Goal: Transaction & Acquisition: Purchase product/service

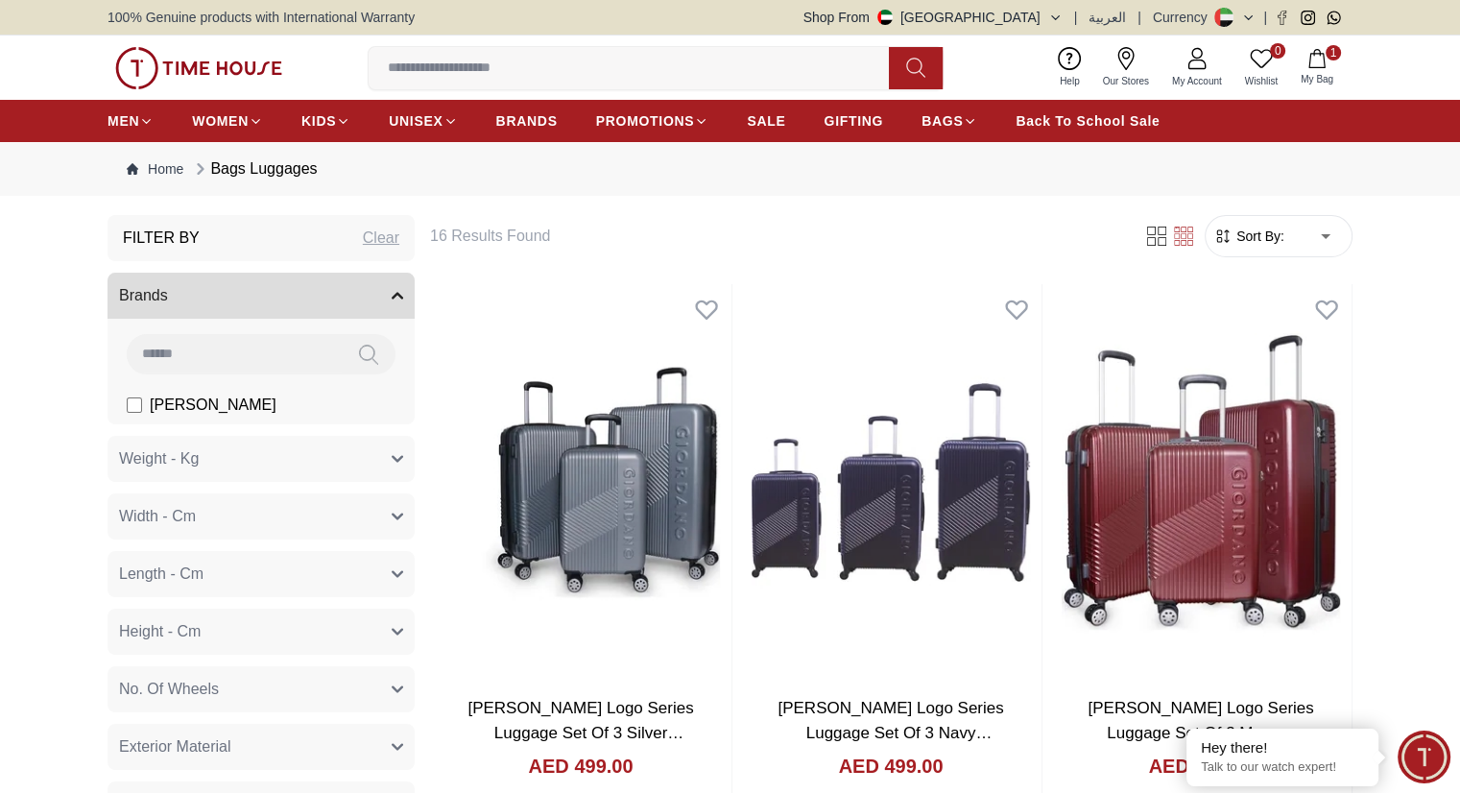
click at [215, 45] on div "0 Wishlist 1 My Bag Help Our Stores My Account 0 Wishlist 1 My Bag" at bounding box center [730, 68] width 1245 height 64
click at [204, 63] on img at bounding box center [198, 68] width 167 height 42
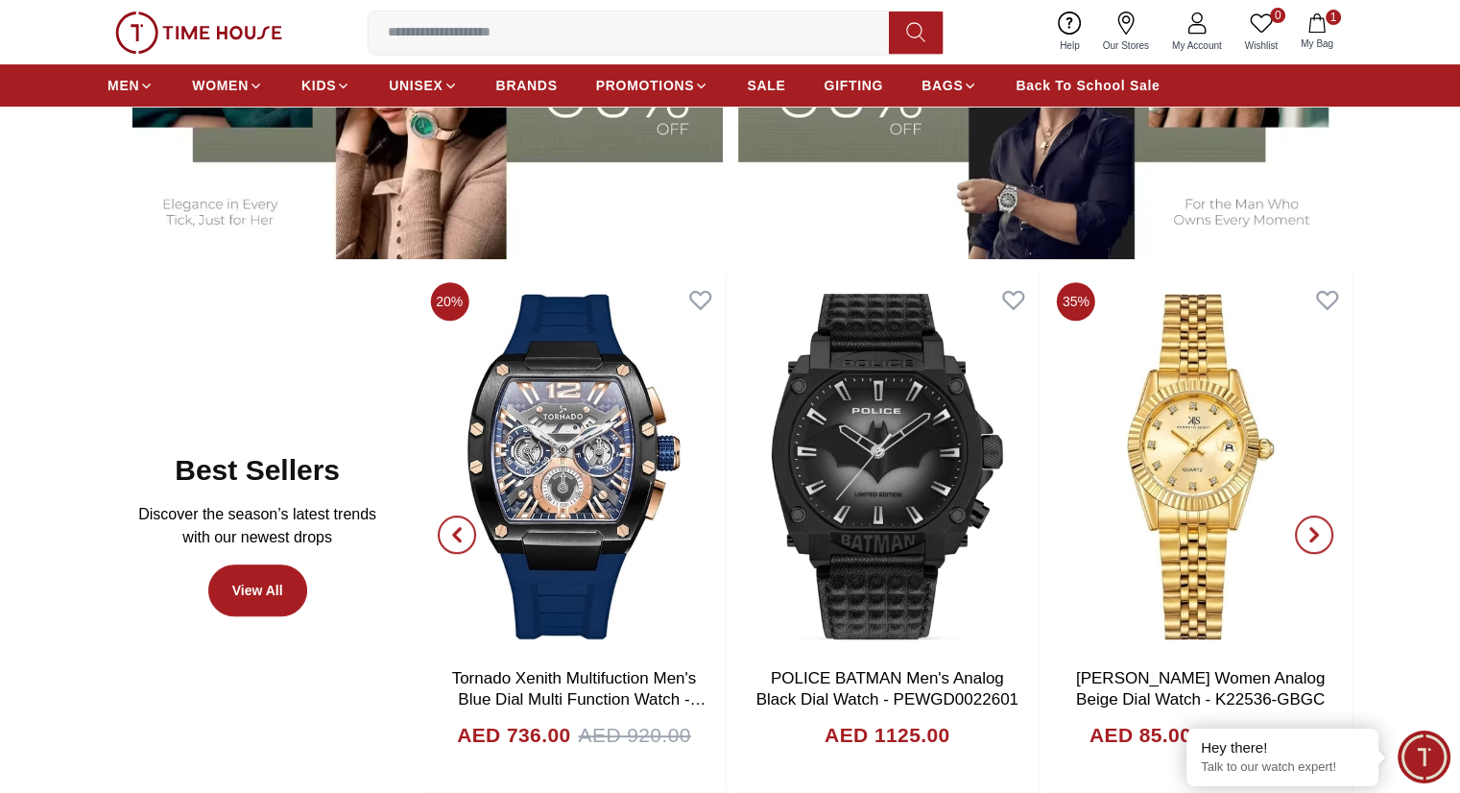
scroll to position [864, 0]
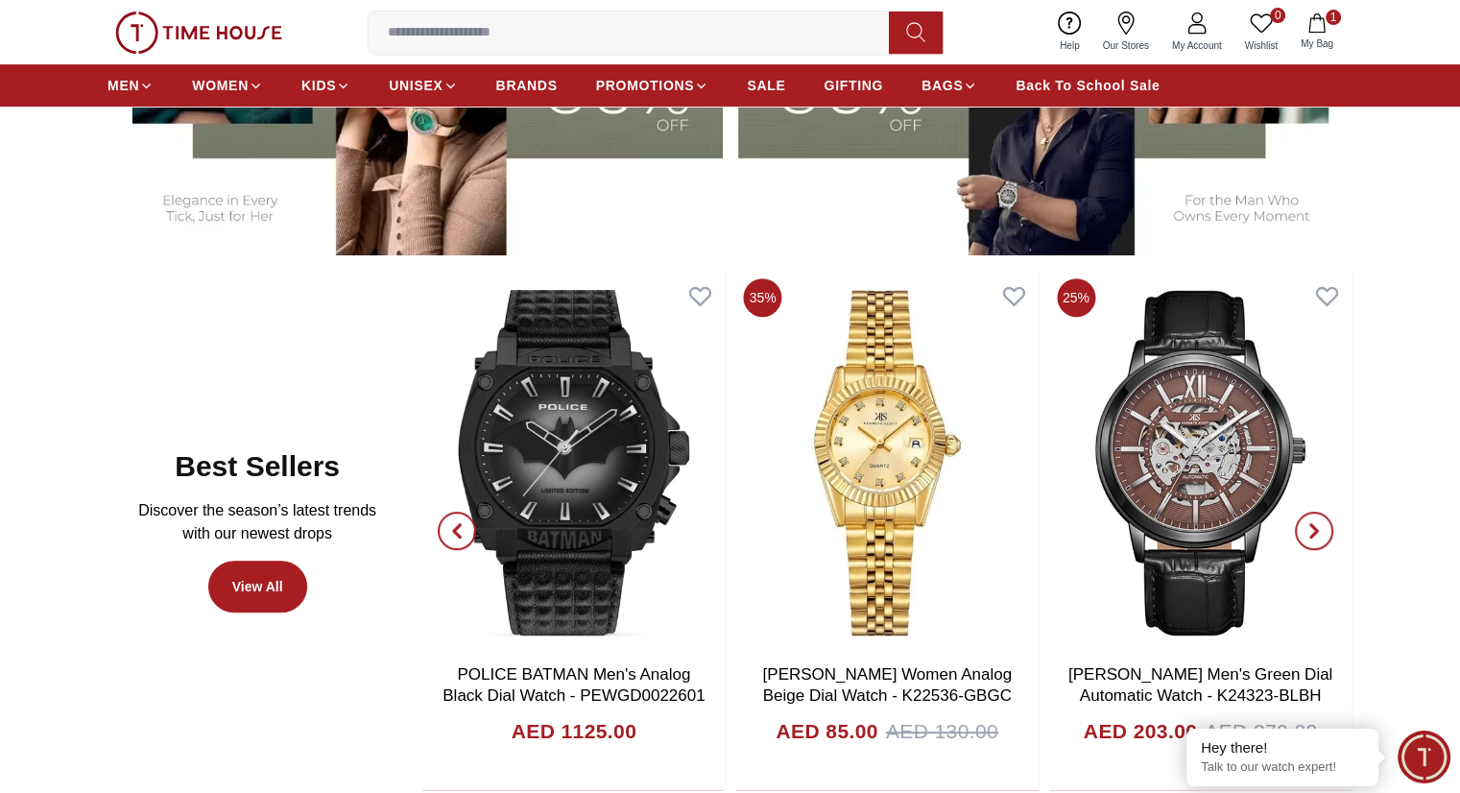
click at [649, 39] on input at bounding box center [637, 32] width 536 height 38
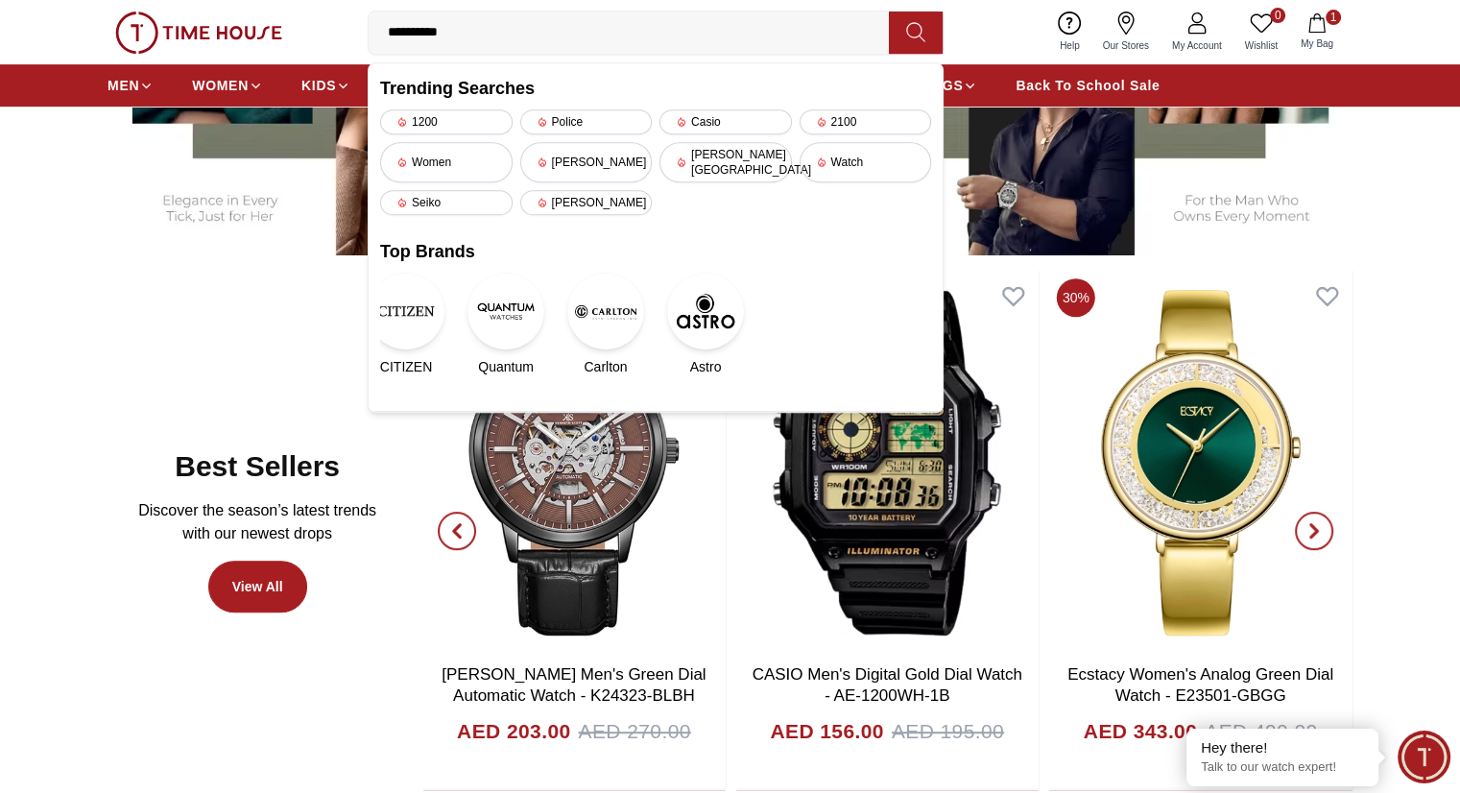
type input "**********"
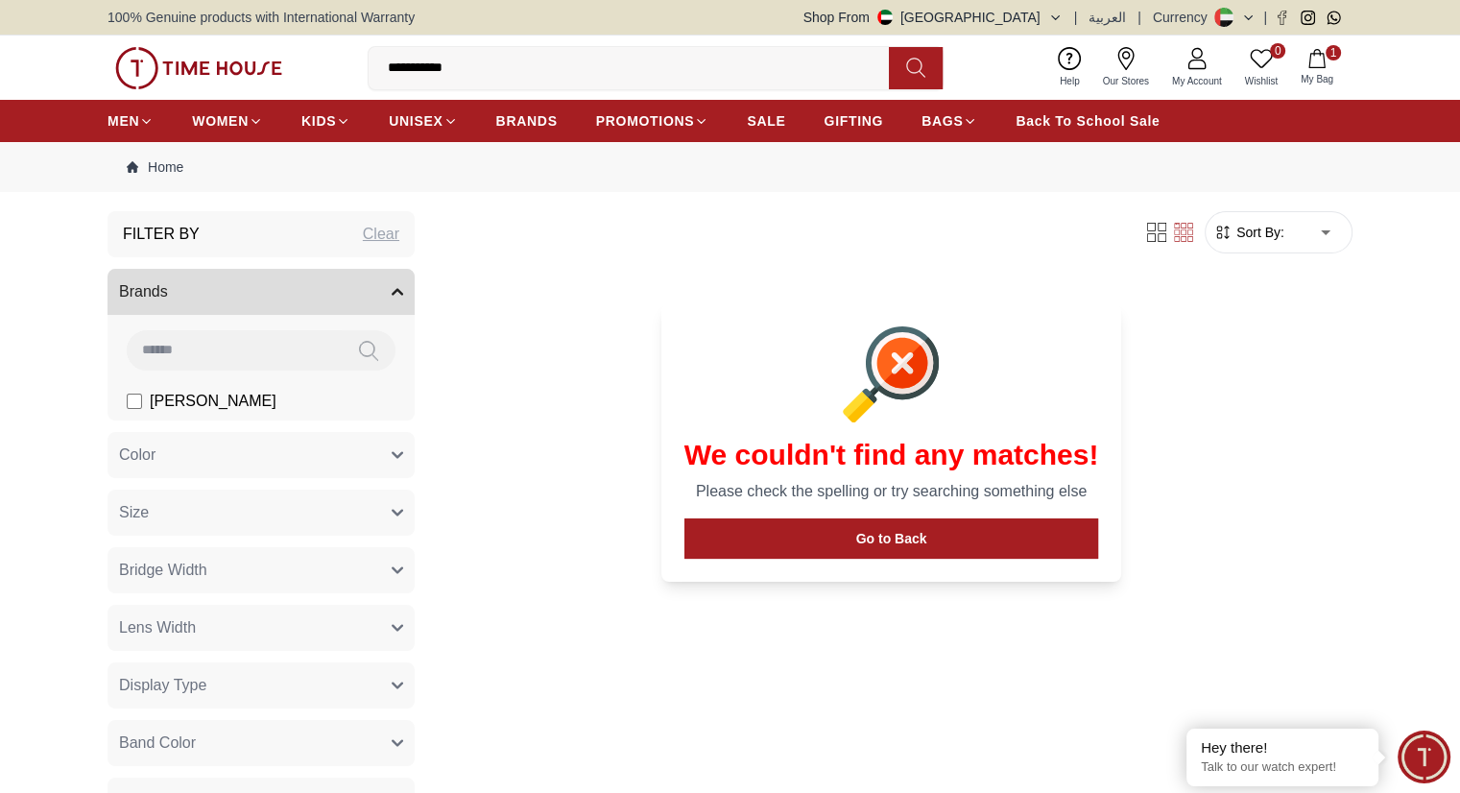
click at [1036, 12] on button "Shop From UAE" at bounding box center [933, 17] width 259 height 19
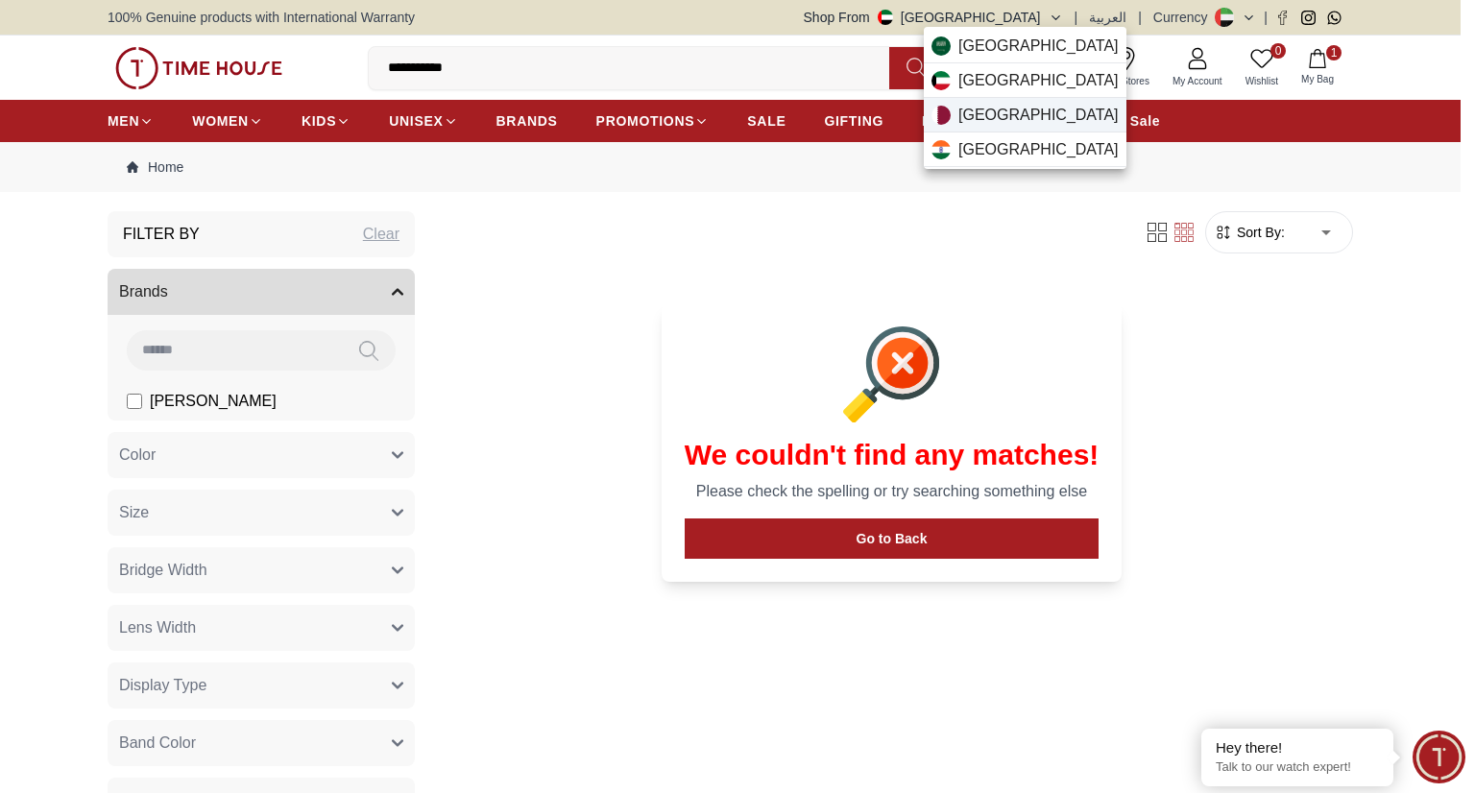
click at [1019, 127] on div "Qatar" at bounding box center [1025, 115] width 203 height 35
